Goal: Transaction & Acquisition: Purchase product/service

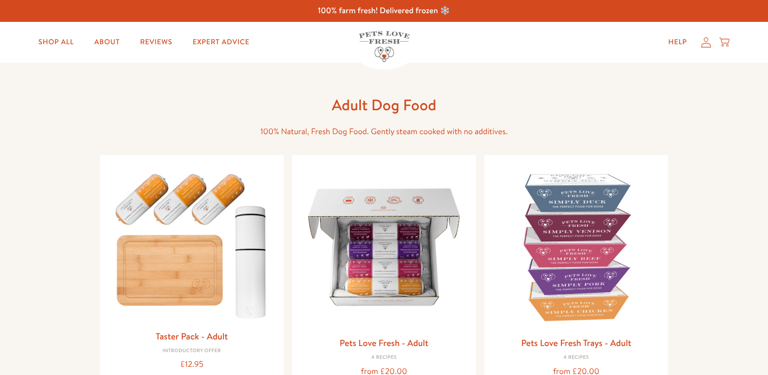
click at [335, 228] on img at bounding box center [384, 247] width 168 height 168
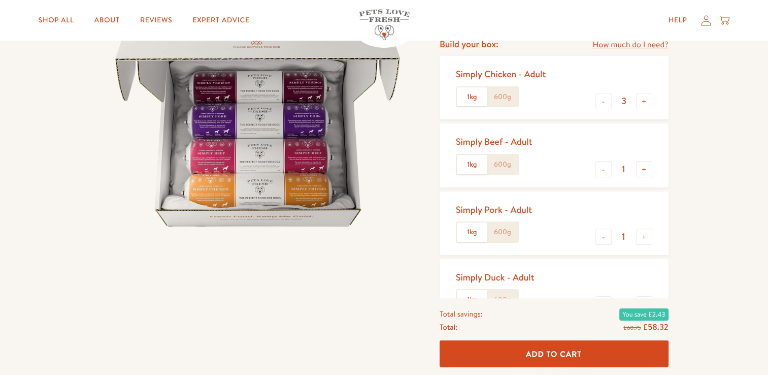
scroll to position [138, 0]
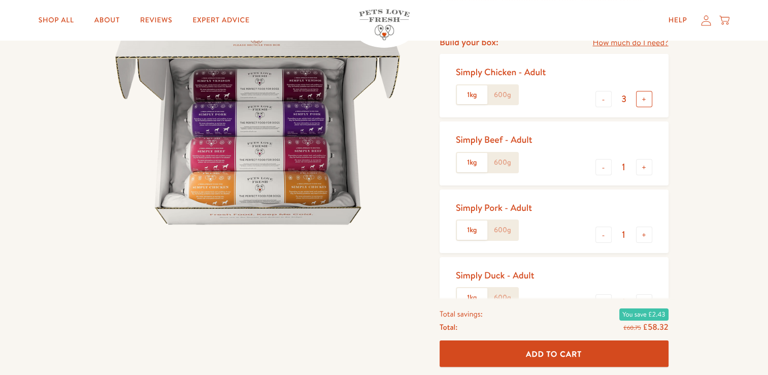
click at [638, 102] on button "+" at bounding box center [644, 99] width 16 height 16
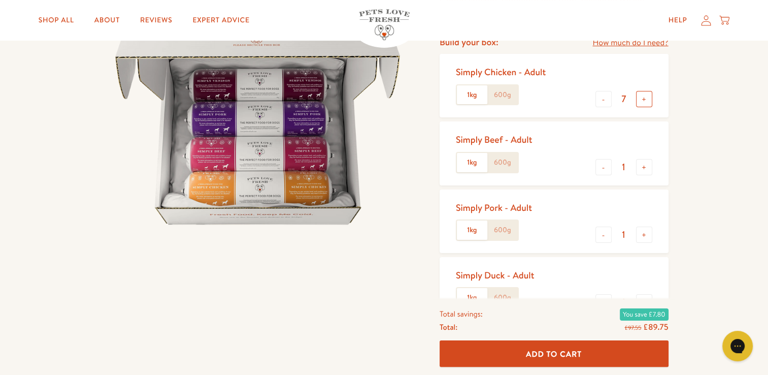
click at [638, 102] on button "+" at bounding box center [644, 99] width 16 height 16
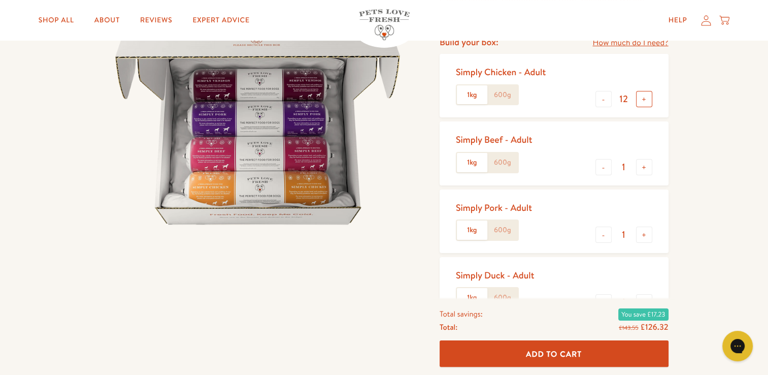
click at [638, 102] on button "+" at bounding box center [644, 99] width 16 height 16
type input "14"
click at [598, 173] on button "-" at bounding box center [603, 167] width 16 height 16
type input "0"
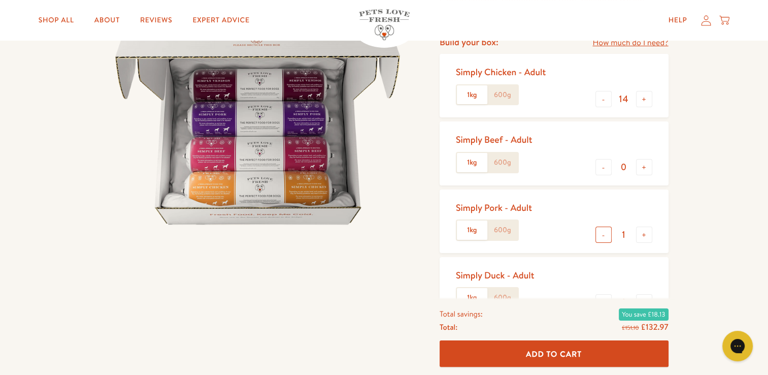
click at [602, 226] on button "-" at bounding box center [603, 234] width 16 height 16
type input "0"
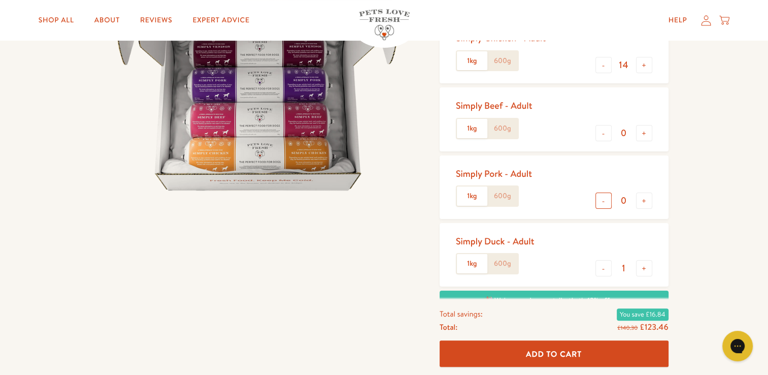
scroll to position [178, 0]
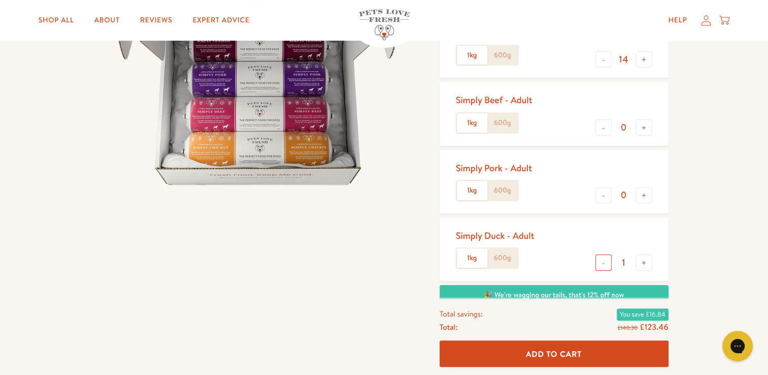
click at [602, 260] on button "-" at bounding box center [603, 262] width 16 height 16
type input "0"
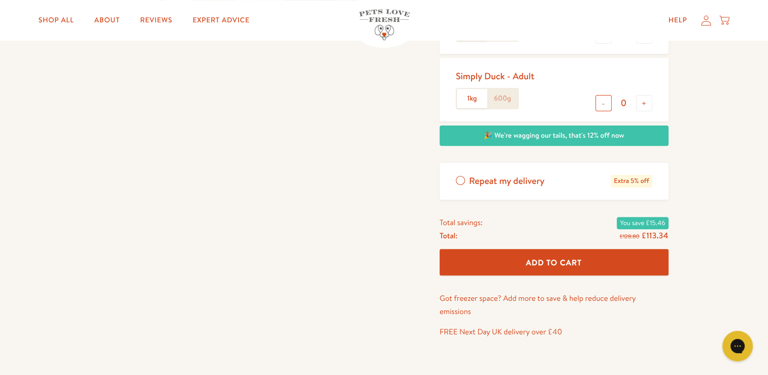
scroll to position [361, 0]
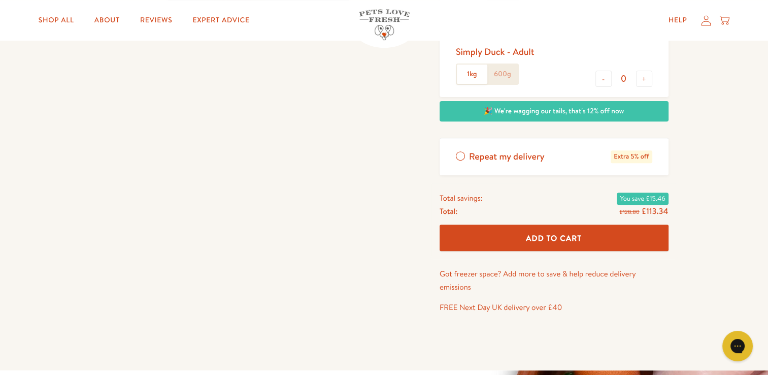
click at [565, 169] on label "Repeat my delivery Extra 5% off" at bounding box center [554, 156] width 229 height 37
click at [0, 0] on input "Repeat my delivery Extra 5% off" at bounding box center [0, 0] width 0 height 0
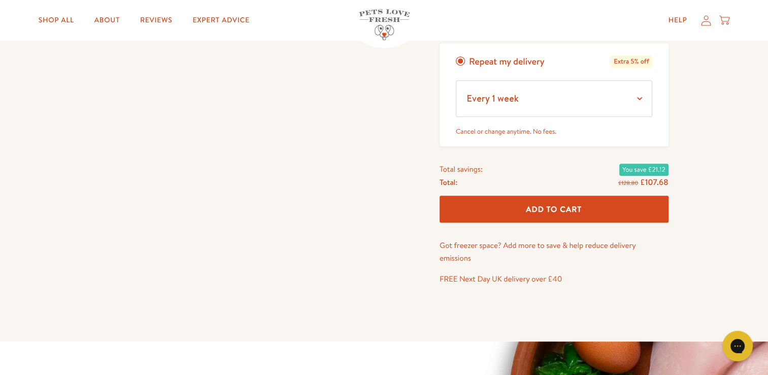
scroll to position [454, 0]
